Goal: Information Seeking & Learning: Find specific fact

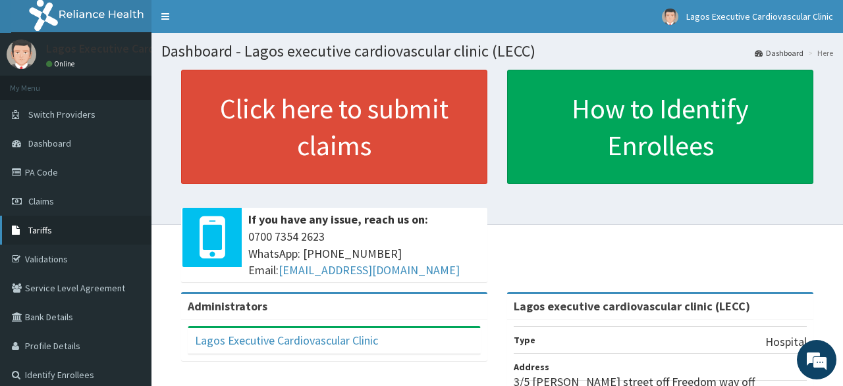
click at [55, 226] on link "Tariffs" at bounding box center [75, 230] width 151 height 29
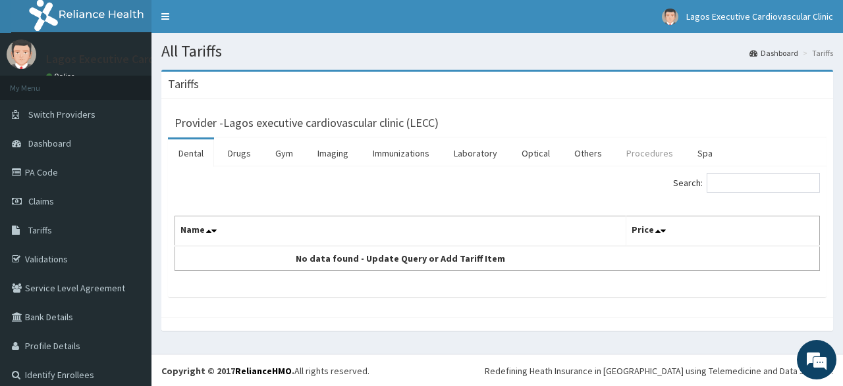
click at [646, 151] on link "Procedures" at bounding box center [650, 154] width 68 height 28
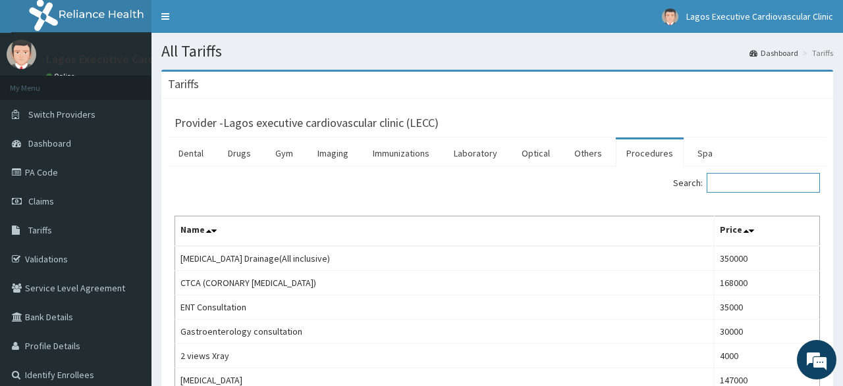
click at [762, 180] on input "Search:" at bounding box center [762, 183] width 113 height 20
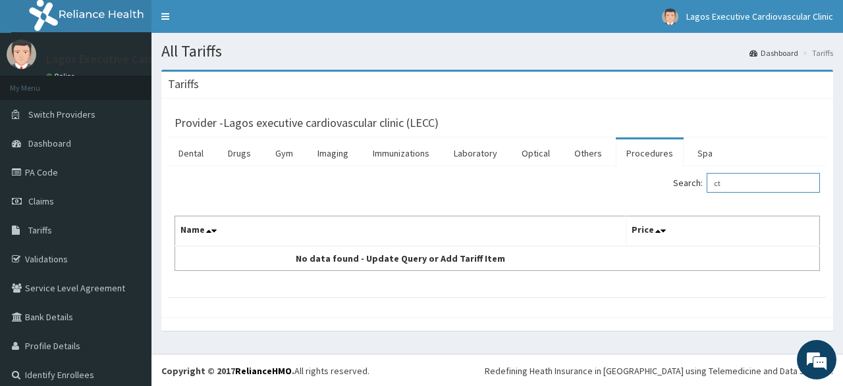
type input "c"
type input "b"
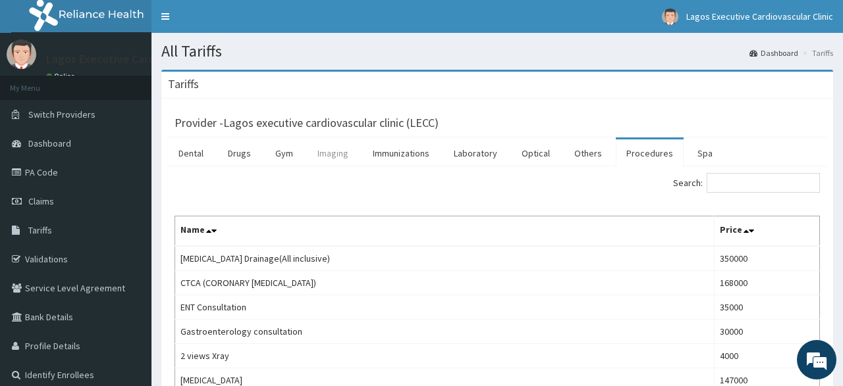
click at [334, 151] on link "Imaging" at bounding box center [333, 154] width 52 height 28
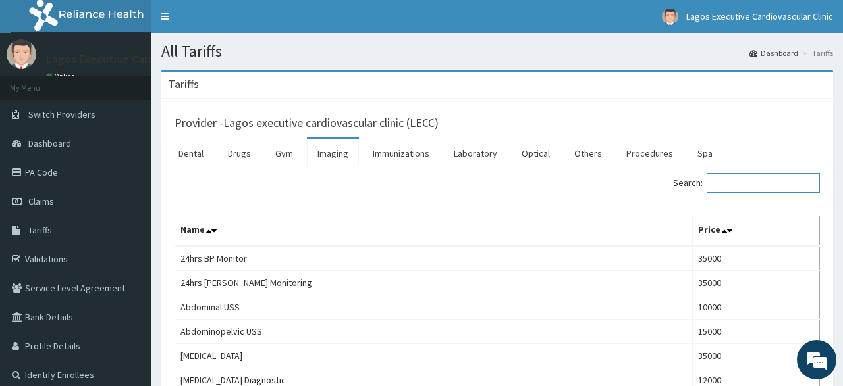
click at [735, 184] on input "Search:" at bounding box center [762, 183] width 113 height 20
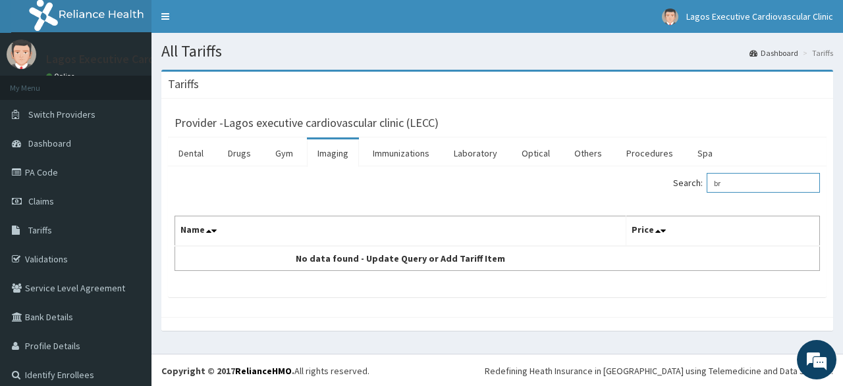
type input "b"
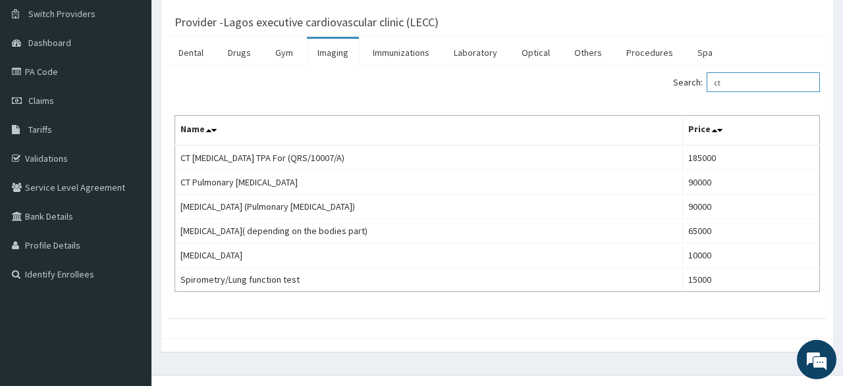
scroll to position [101, 0]
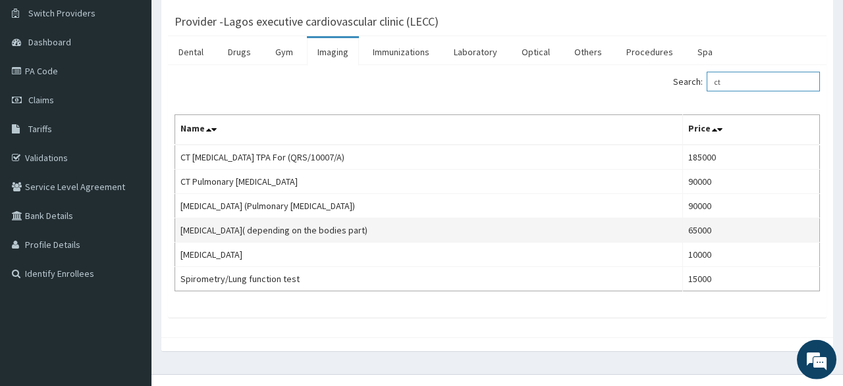
type input "ct"
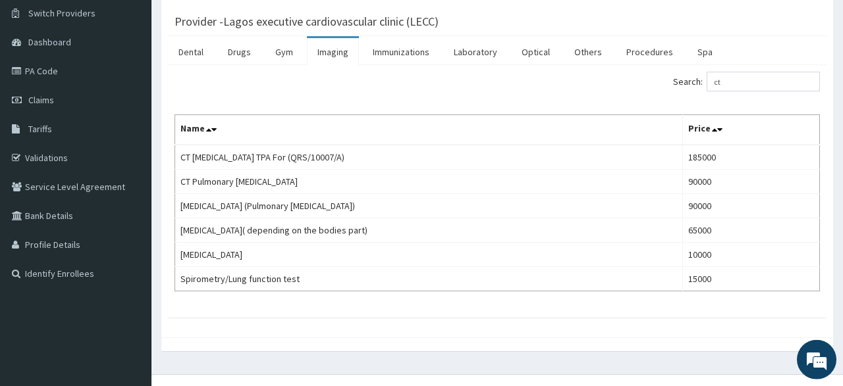
click at [386, 344] on div at bounding box center [497, 345] width 672 height 14
click at [645, 320] on div "Provider - Lagos executive cardiovascular clinic (LECC) Dental Drugs Gym Imagin…" at bounding box center [497, 167] width 672 height 340
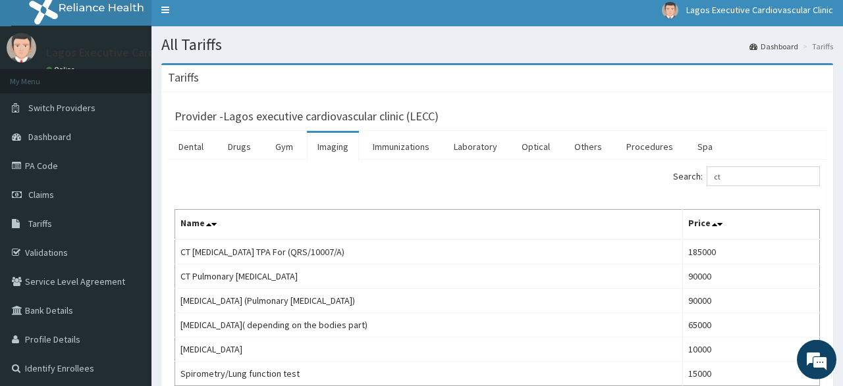
scroll to position [6, 0]
click at [32, 163] on link "PA Code" at bounding box center [75, 166] width 151 height 29
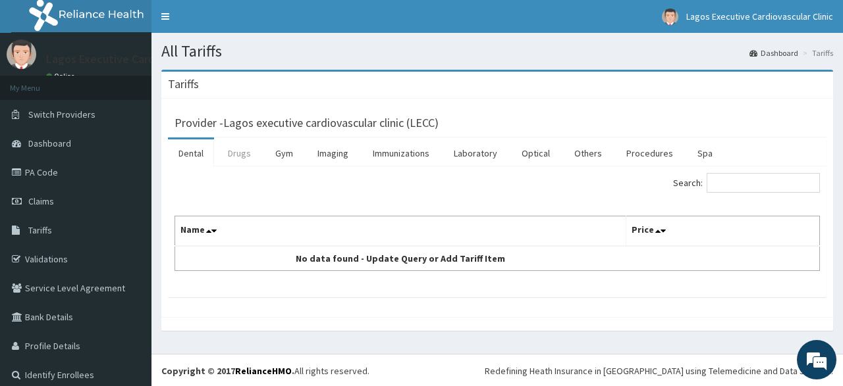
click at [240, 152] on link "Drugs" at bounding box center [239, 154] width 44 height 28
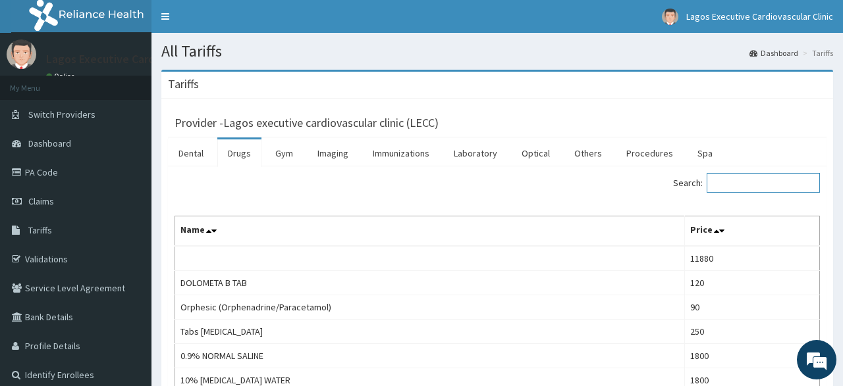
click at [735, 184] on input "Search:" at bounding box center [762, 183] width 113 height 20
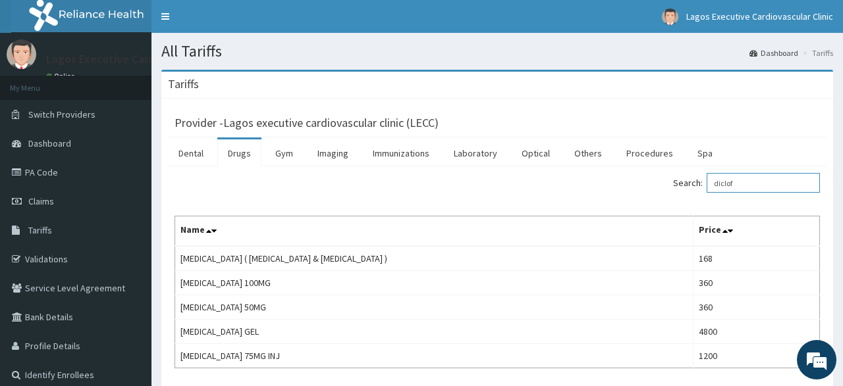
type input "diclof"
click at [37, 169] on link "PA Code" at bounding box center [75, 172] width 151 height 29
